Goal: Transaction & Acquisition: Purchase product/service

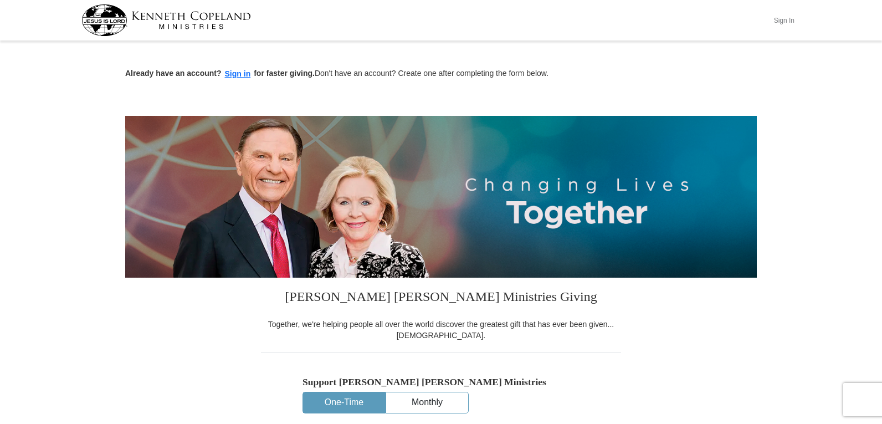
click at [788, 19] on button "Sign In" at bounding box center [783, 20] width 33 height 17
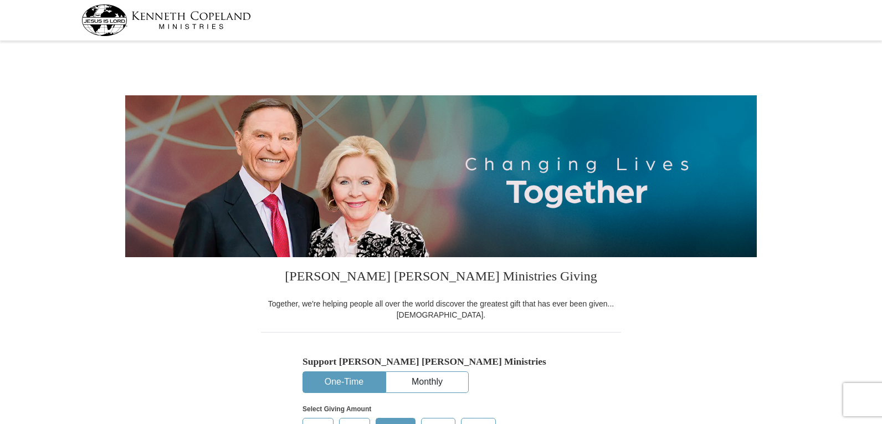
select select "GA"
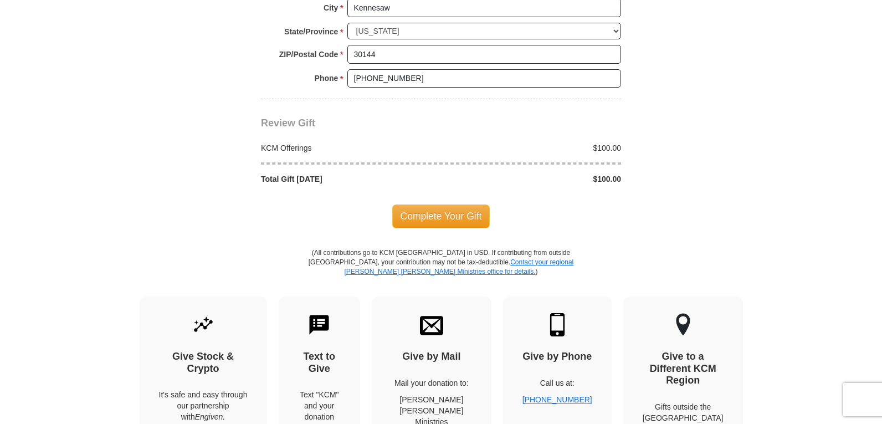
scroll to position [977, 0]
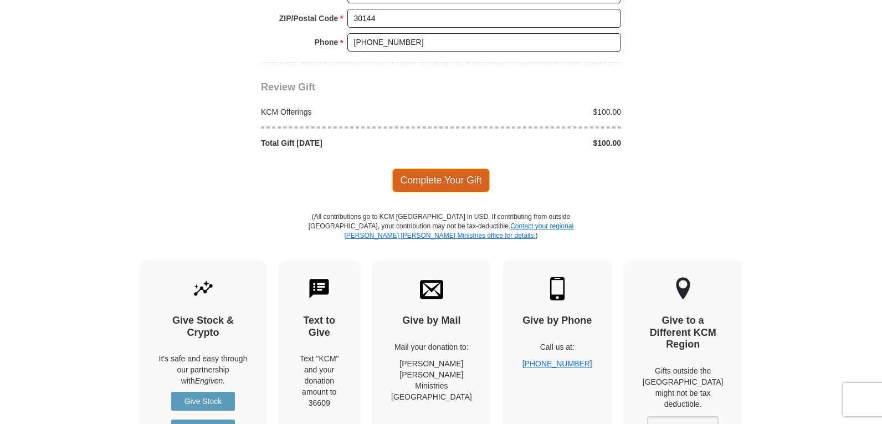
click at [448, 177] on span "Complete Your Gift" at bounding box center [441, 179] width 98 height 23
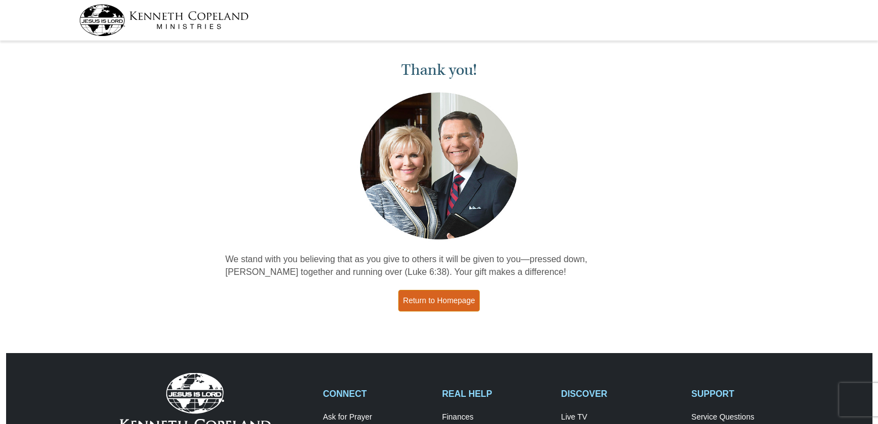
click at [455, 303] on link "Return to Homepage" at bounding box center [439, 301] width 82 height 22
